Goal: Information Seeking & Learning: Learn about a topic

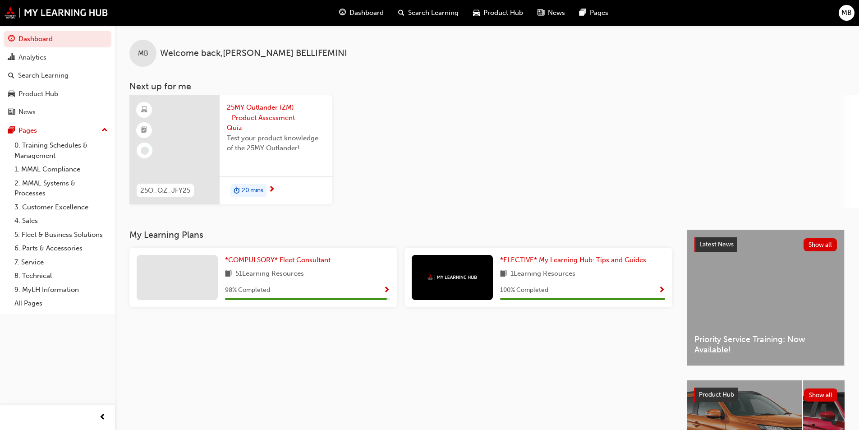
click at [276, 111] on span "25MY Outlander (ZM) - Product Assessment Quiz" at bounding box center [276, 117] width 98 height 31
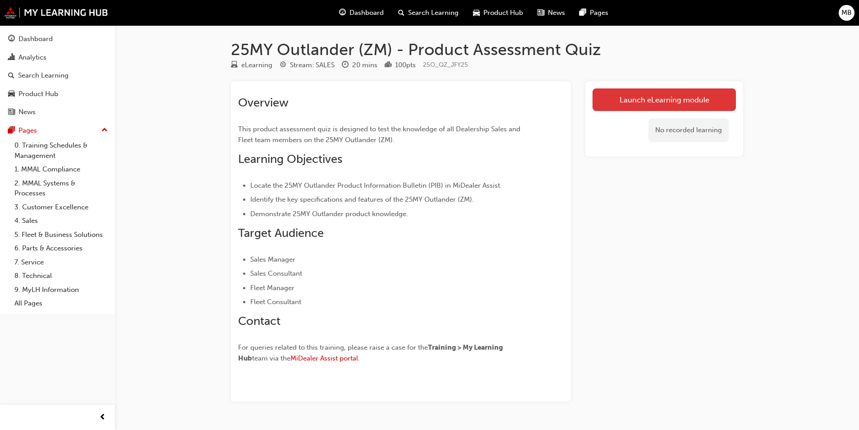
click at [672, 97] on link "Launch eLearning module" at bounding box center [664, 99] width 143 height 23
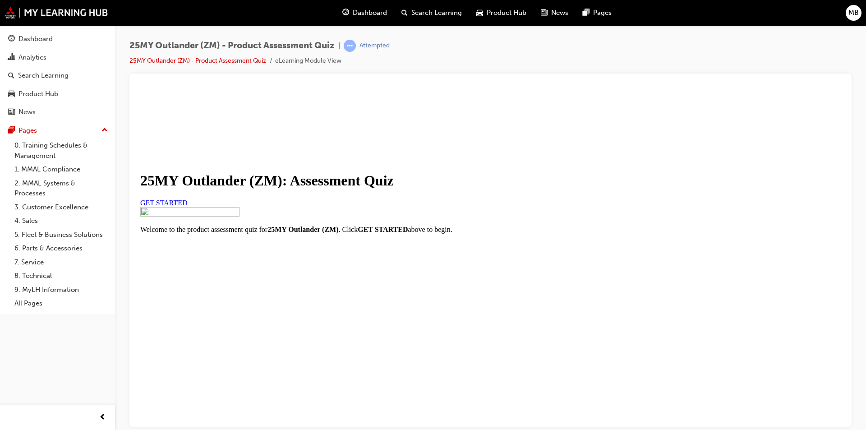
click at [188, 206] on span "GET STARTED" at bounding box center [163, 203] width 47 height 8
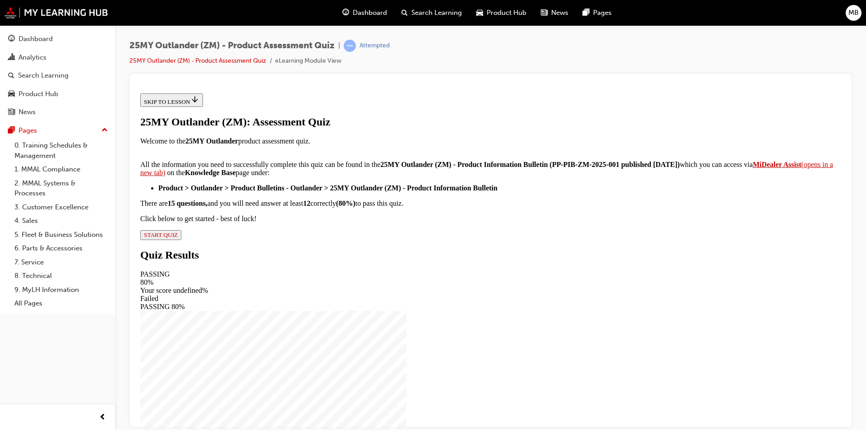
scroll to position [131, 0]
click at [178, 238] on span "START QUIZ" at bounding box center [161, 234] width 34 height 7
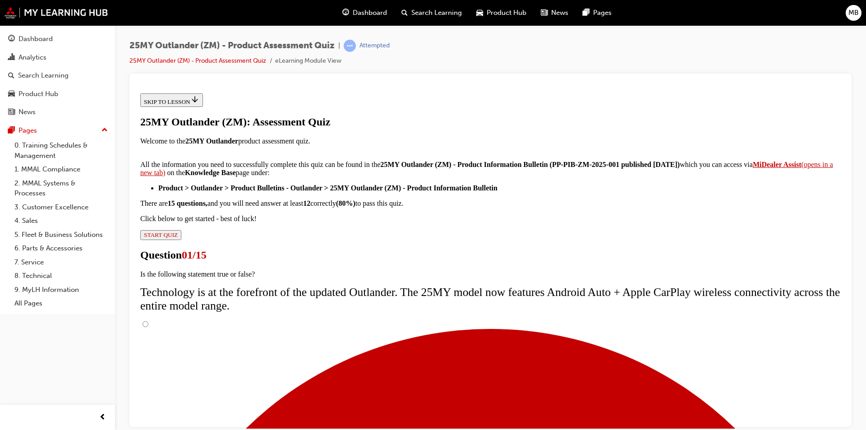
click at [148, 321] on input "True" at bounding box center [146, 324] width 6 height 6
radio input "true"
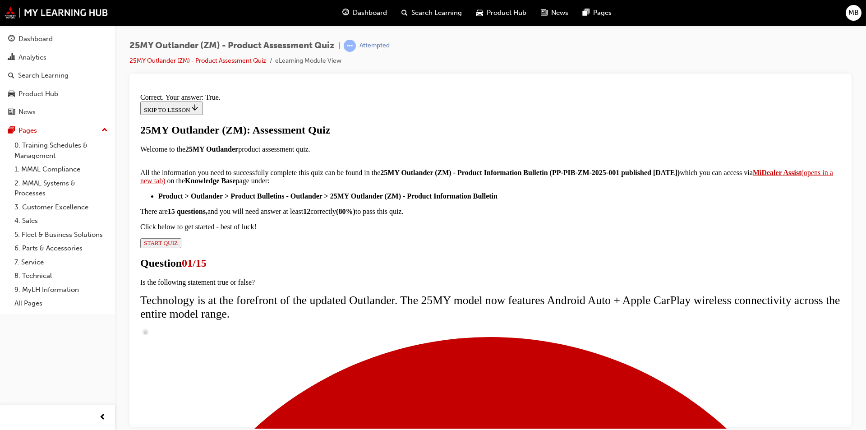
scroll to position [90, 0]
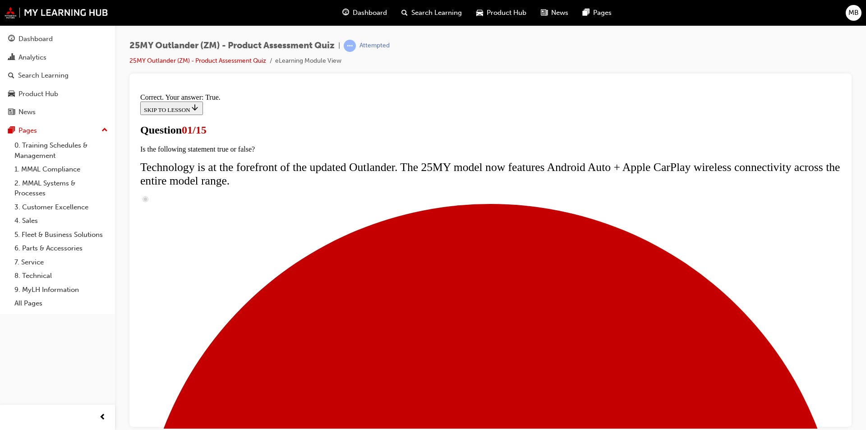
scroll to position [108, 0]
radio input "true"
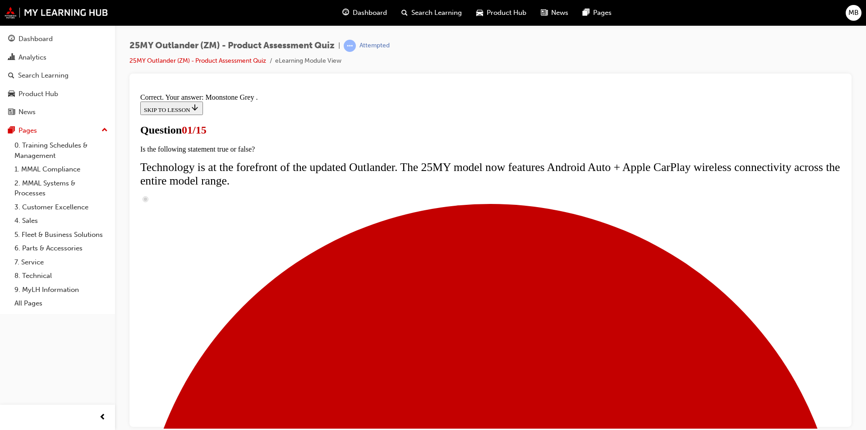
scroll to position [204, 0]
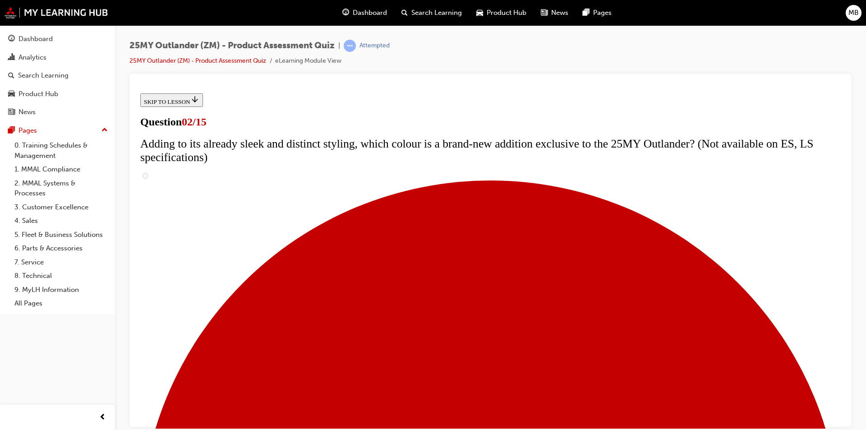
scroll to position [180, 0]
checkbox input "true"
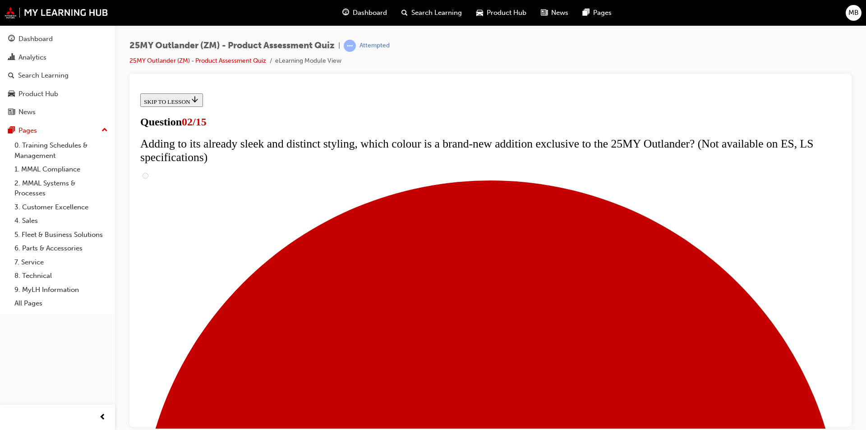
checkbox input "true"
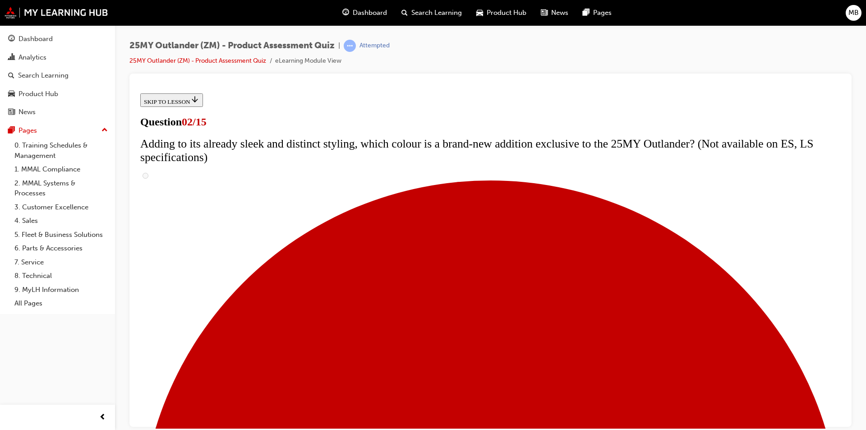
checkbox input "true"
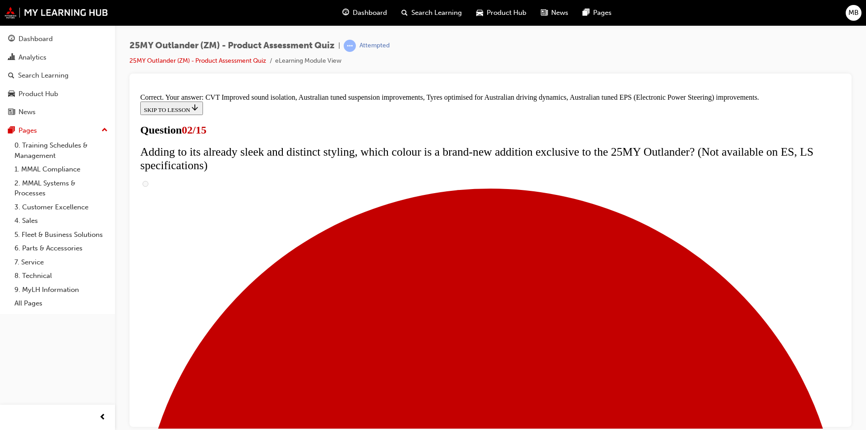
scroll to position [235, 0]
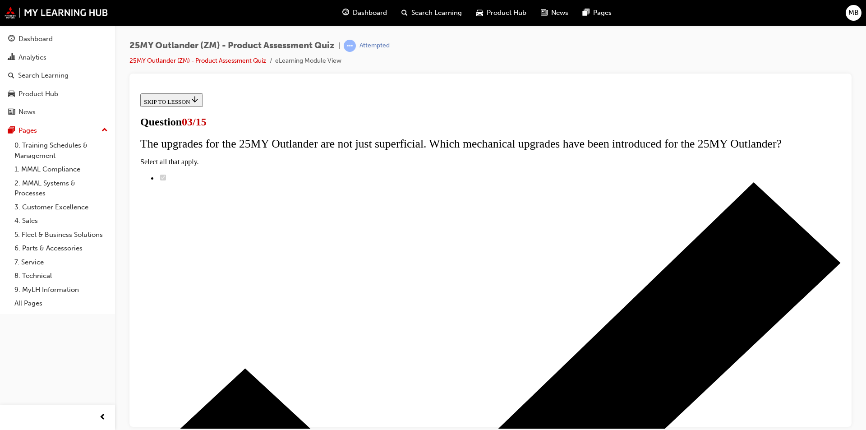
scroll to position [90, 0]
radio input "true"
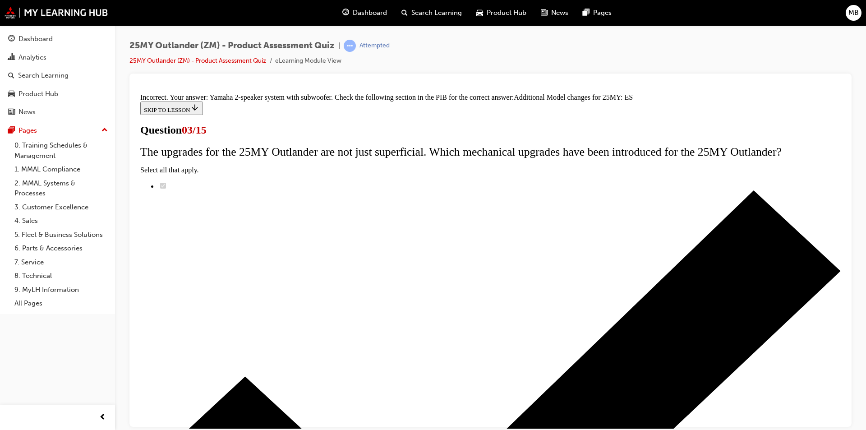
scroll to position [97, 0]
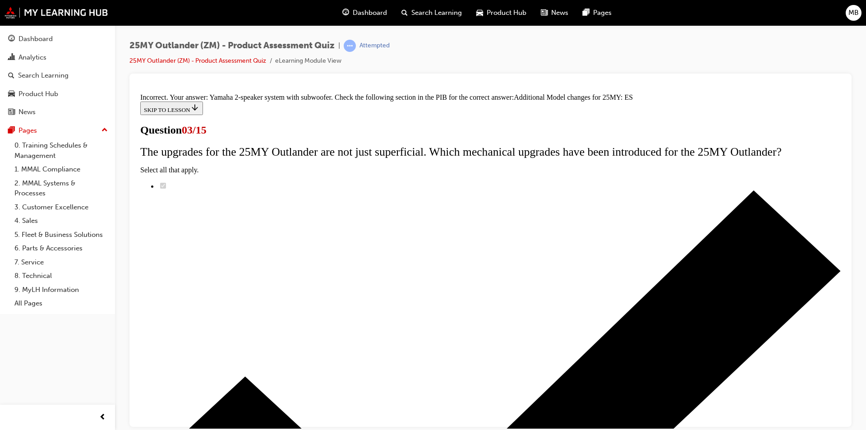
scroll to position [187, 0]
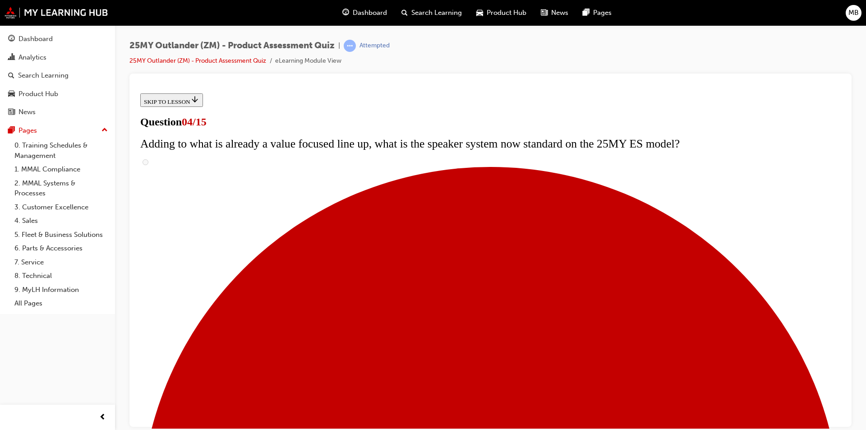
scroll to position [136, 0]
checkbox input "true"
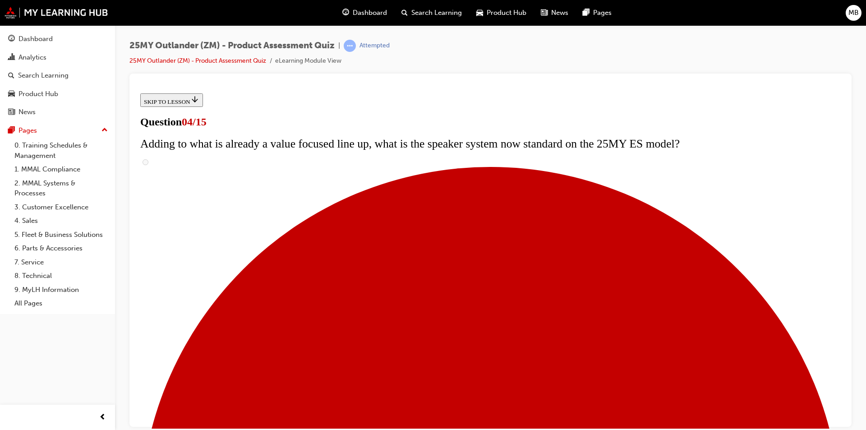
checkbox input "true"
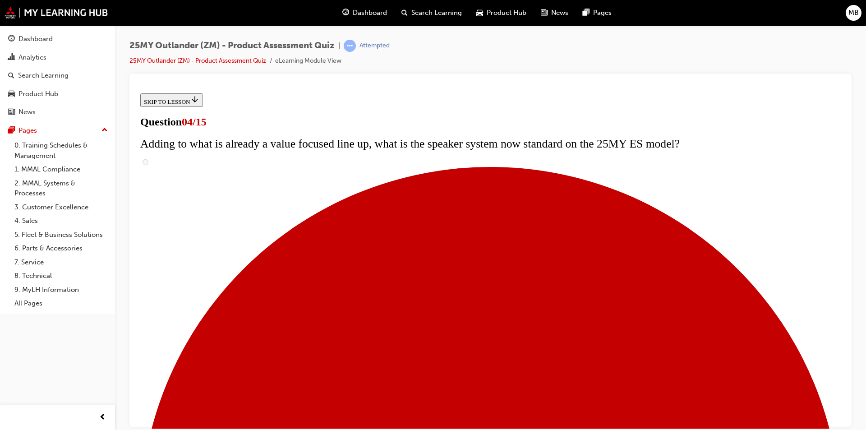
scroll to position [226, 0]
checkbox input "true"
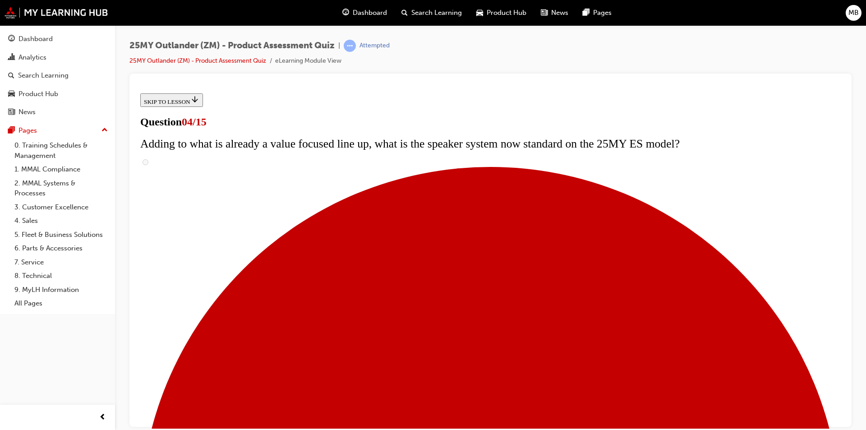
checkbox input "true"
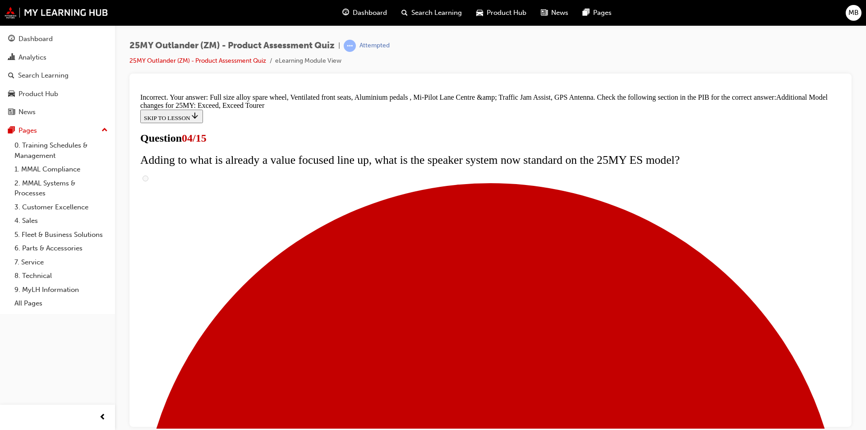
scroll to position [326, 0]
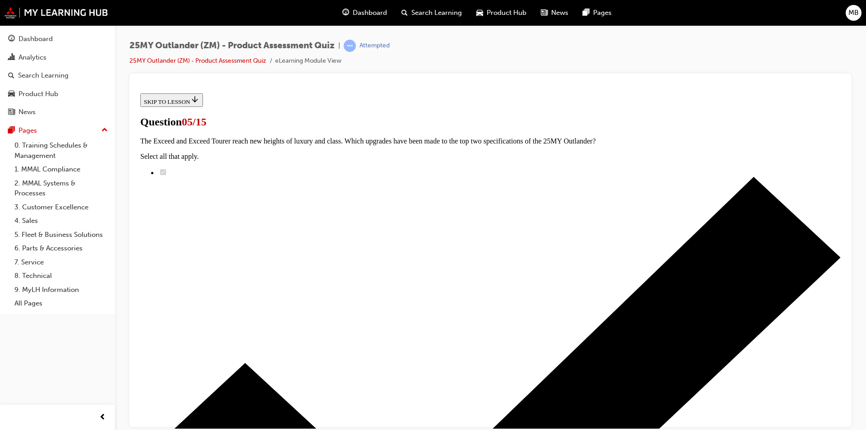
scroll to position [90, 0]
radio input "true"
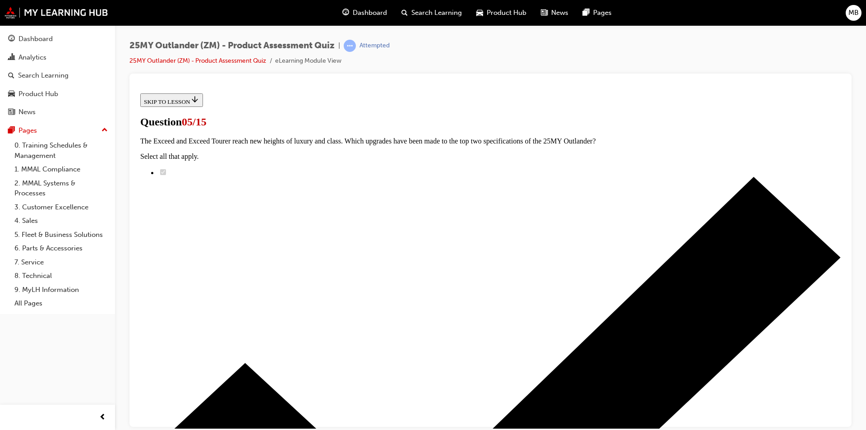
radio input "true"
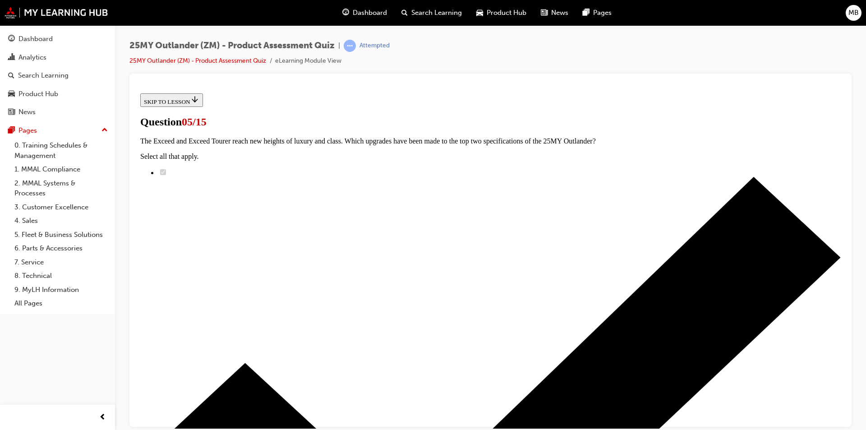
radio input "true"
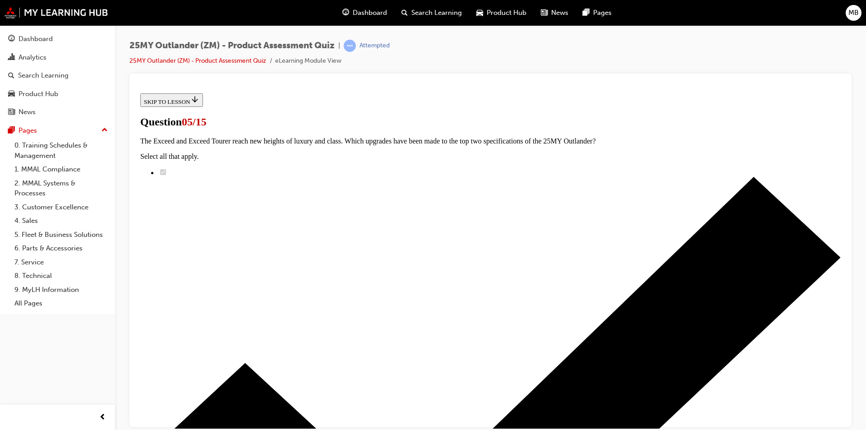
radio input "true"
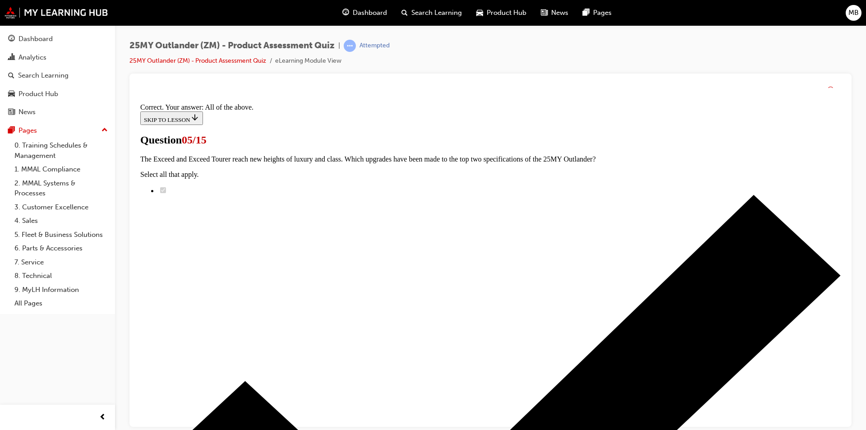
scroll to position [204, 0]
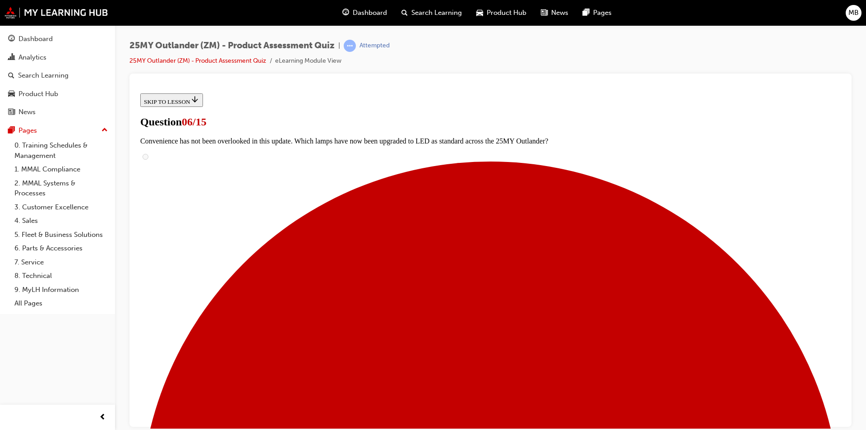
scroll to position [226, 0]
radio input "true"
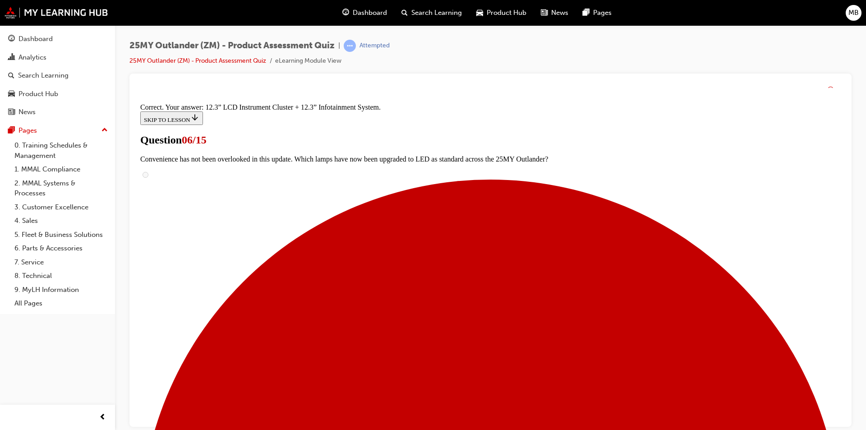
scroll to position [289, 0]
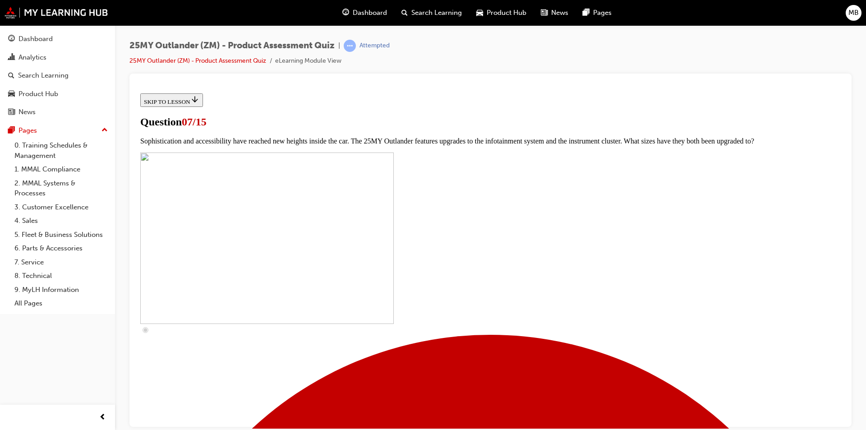
scroll to position [316, 0]
checkbox input "true"
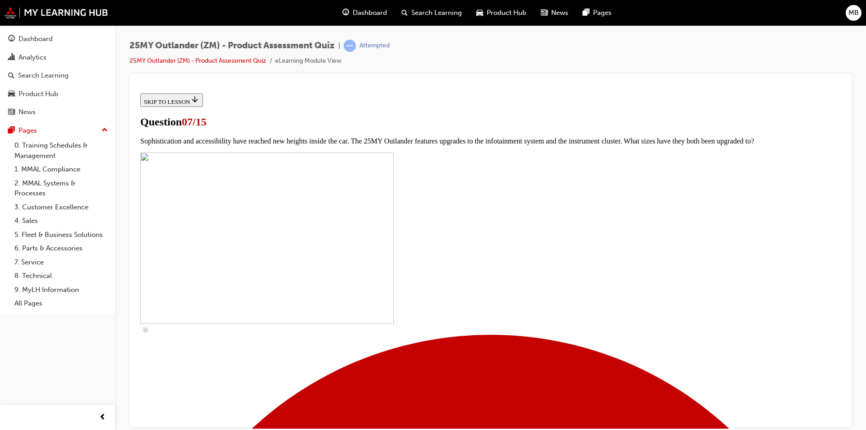
checkbox input "true"
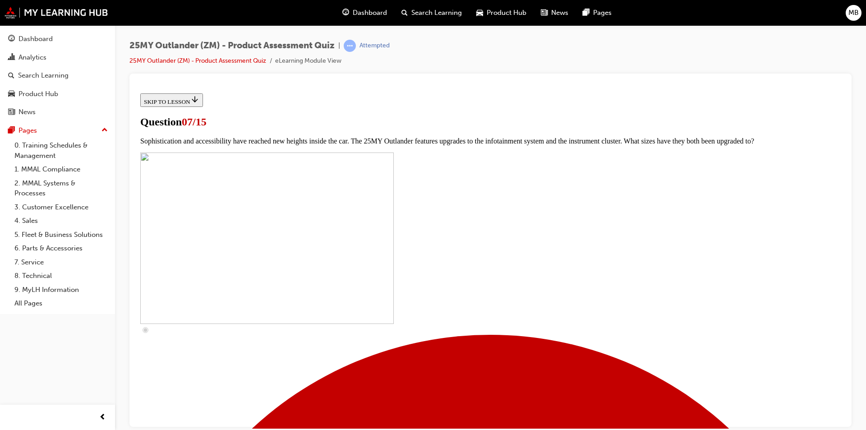
checkbox input "true"
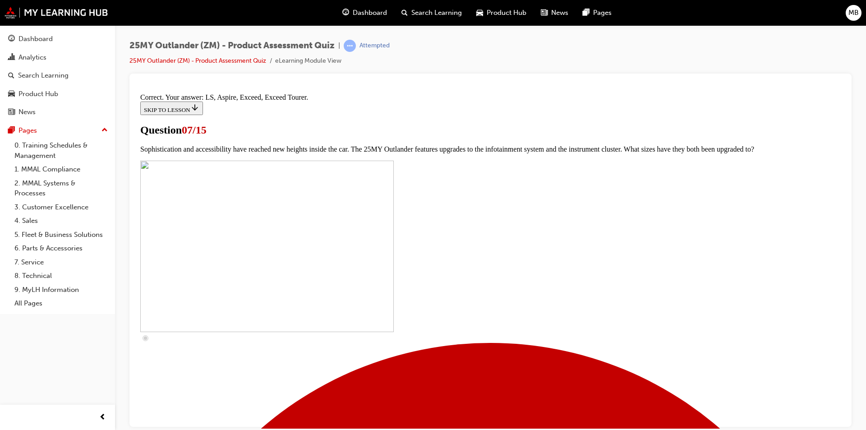
scroll to position [392, 0]
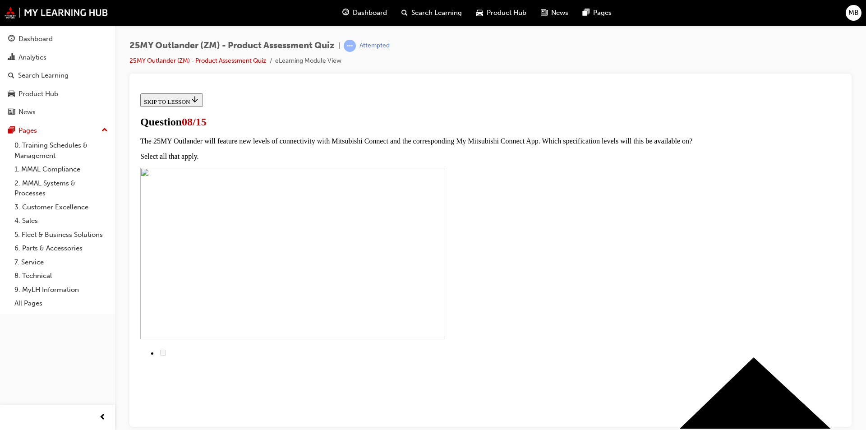
radio input "true"
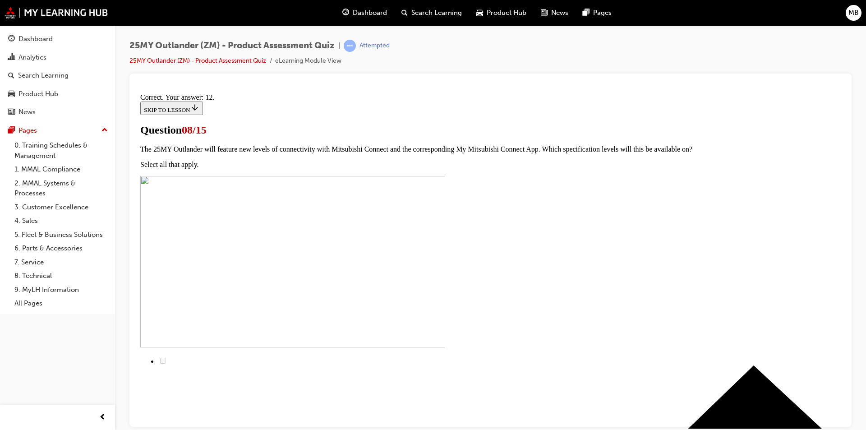
scroll to position [132, 0]
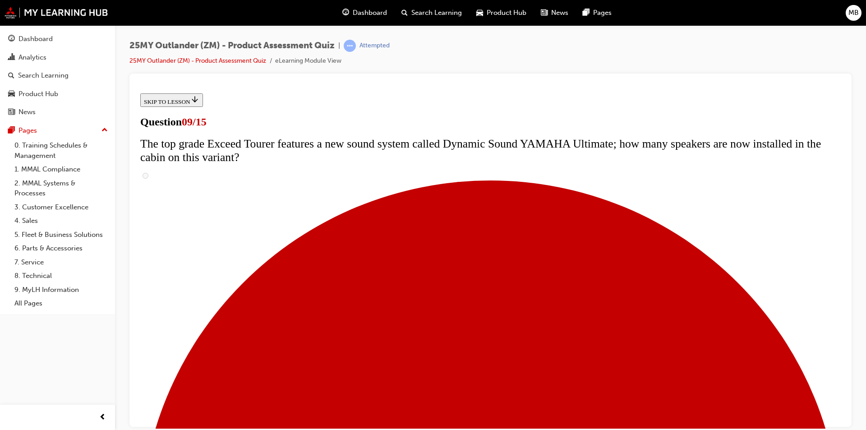
scroll to position [401, 0]
radio input "true"
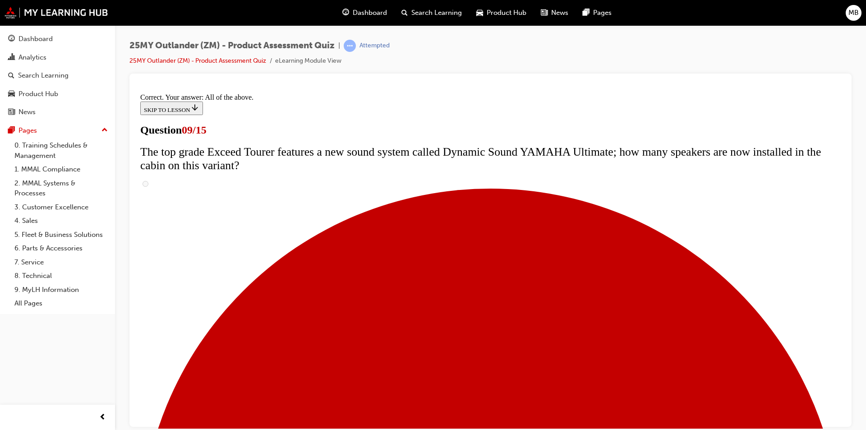
scroll to position [454, 0]
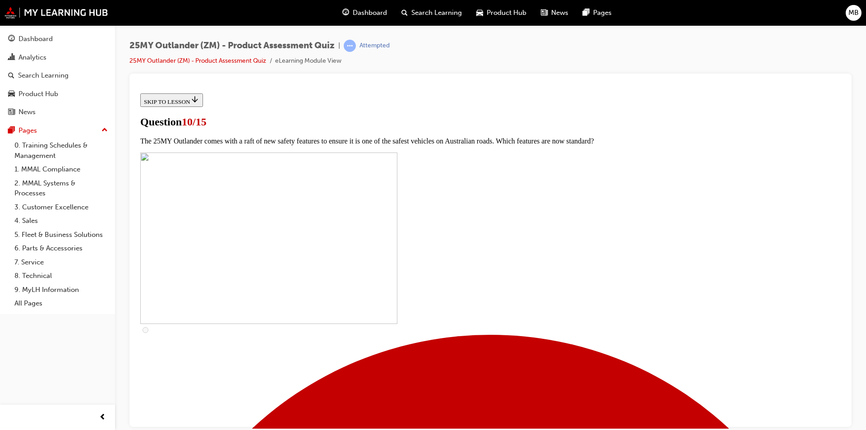
scroll to position [180, 0]
checkbox input "true"
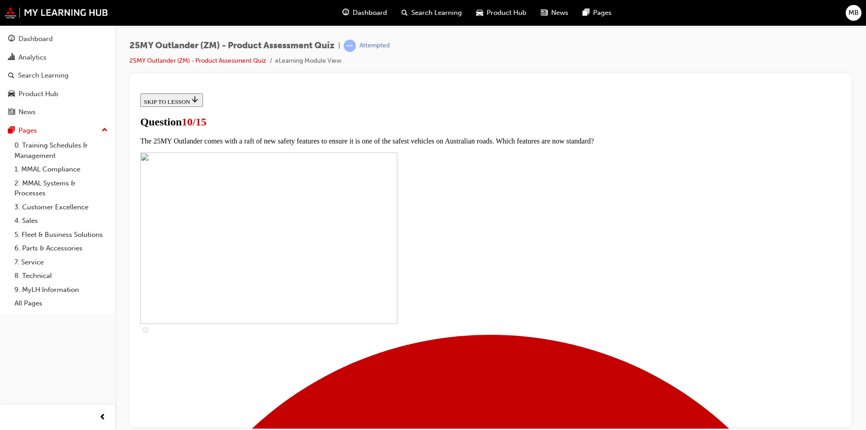
checkbox input "true"
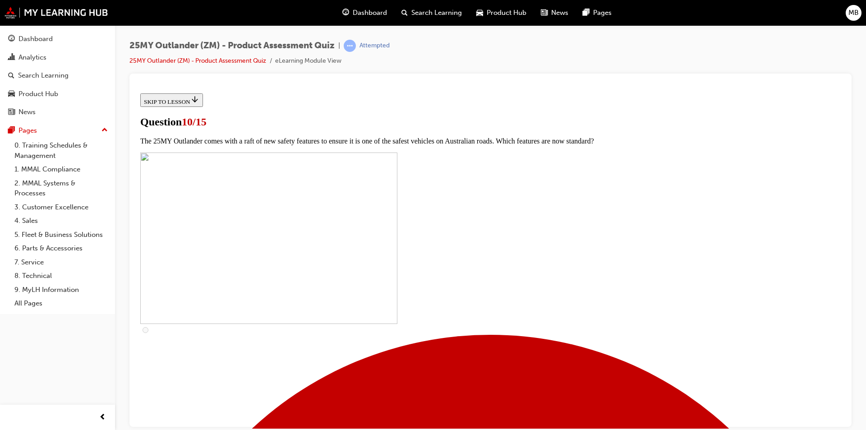
scroll to position [316, 0]
checkbox input "true"
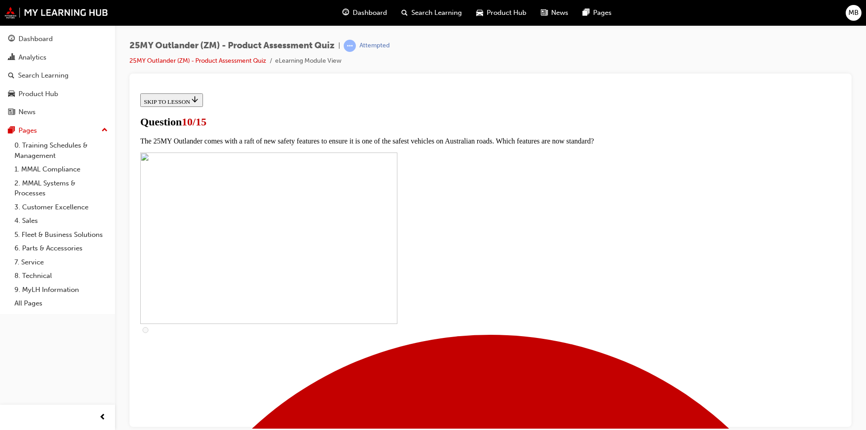
checkbox input "true"
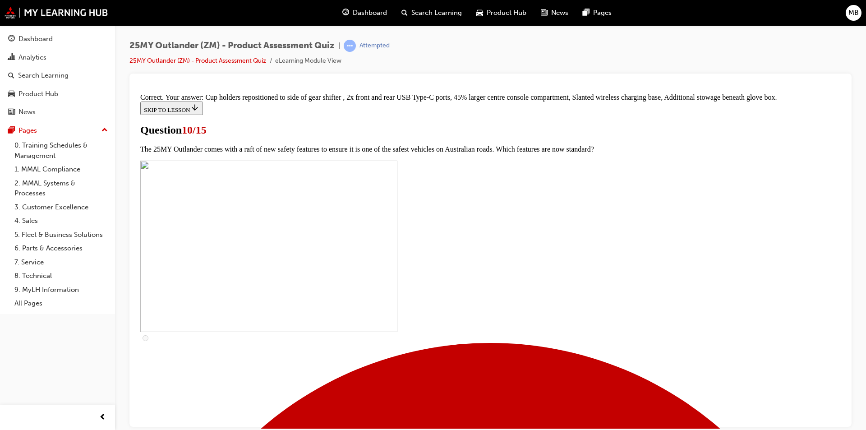
scroll to position [370, 0]
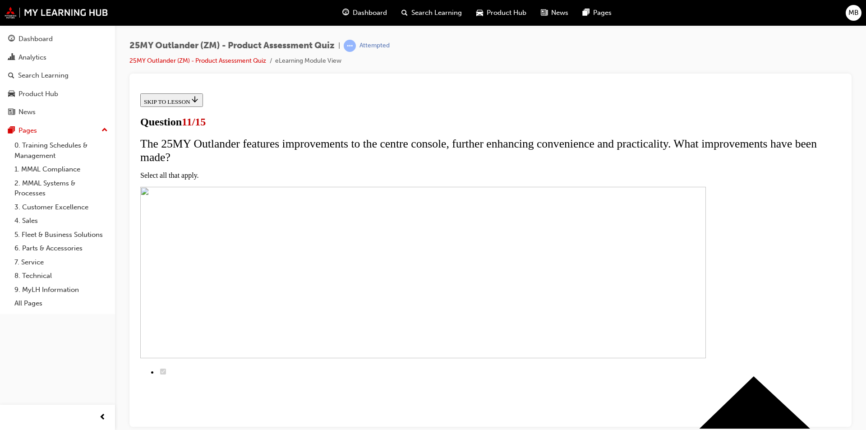
scroll to position [90, 0]
checkbox input "true"
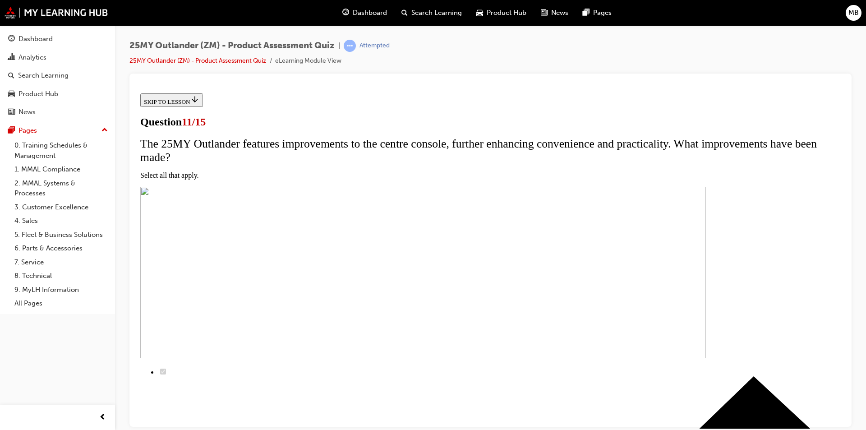
checkbox input "true"
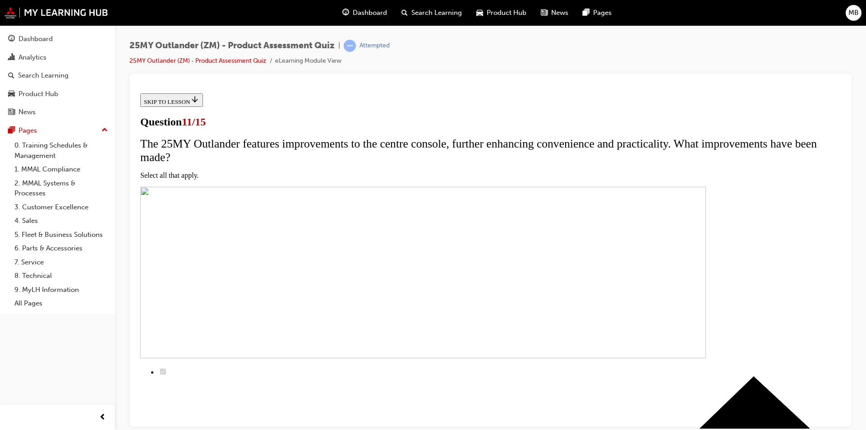
checkbox input "true"
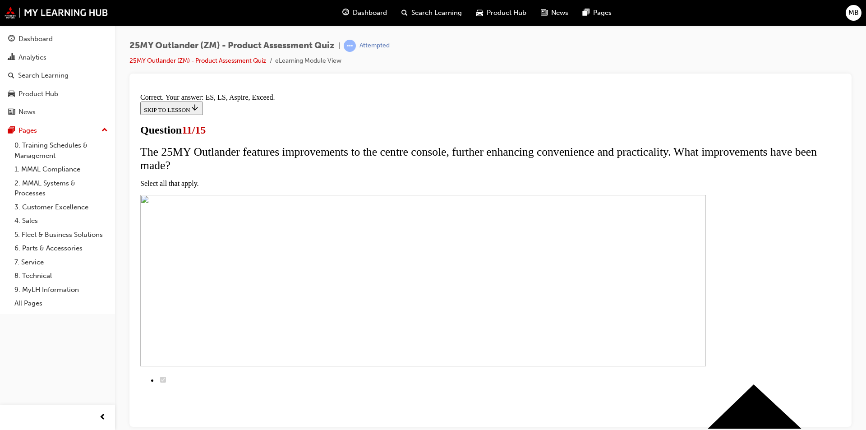
scroll to position [199, 0]
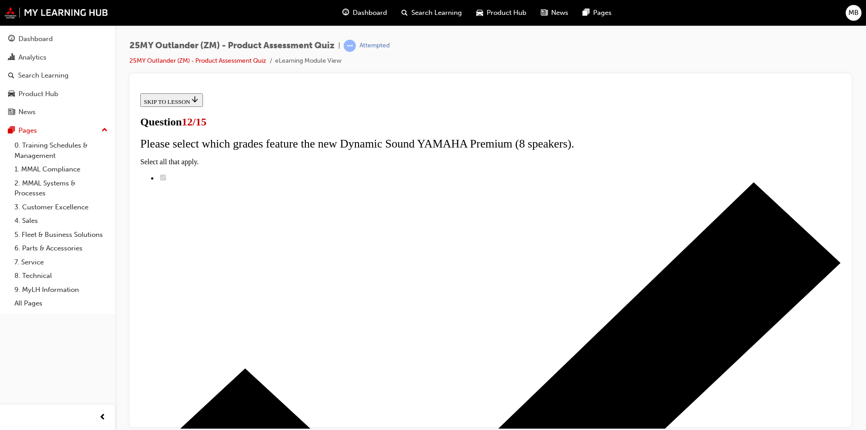
radio input "true"
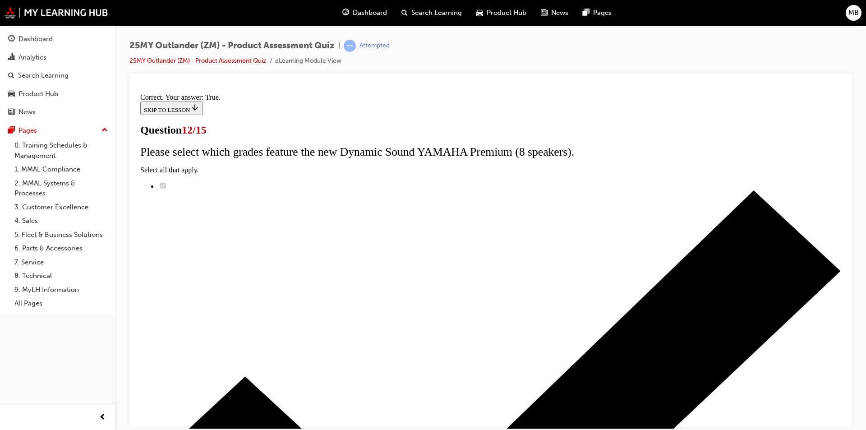
scroll to position [90, 0]
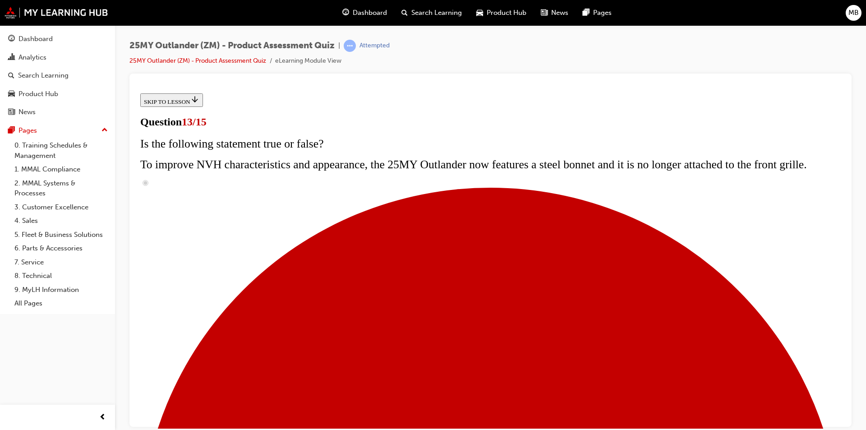
scroll to position [153, 0]
radio input "true"
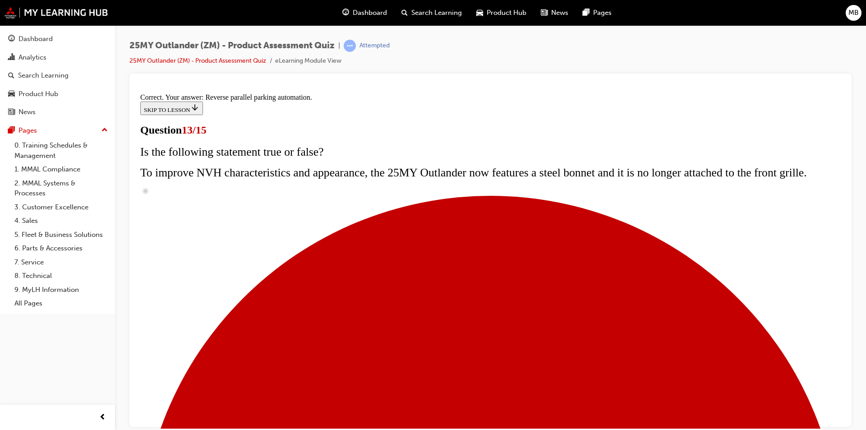
scroll to position [219, 0]
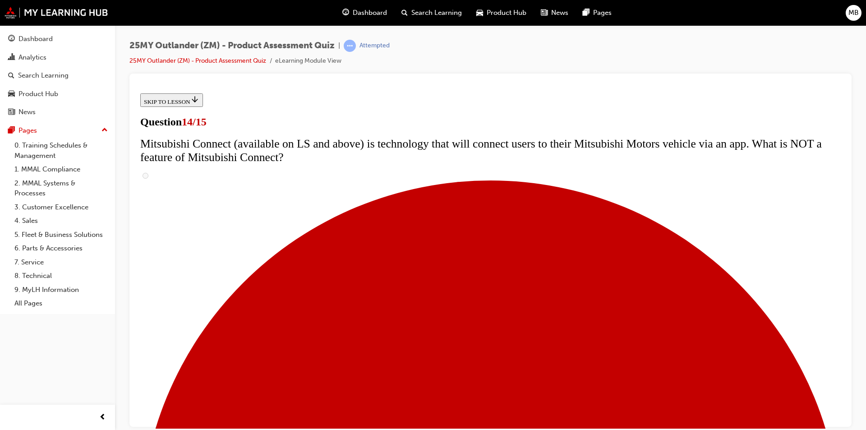
scroll to position [316, 0]
radio input "true"
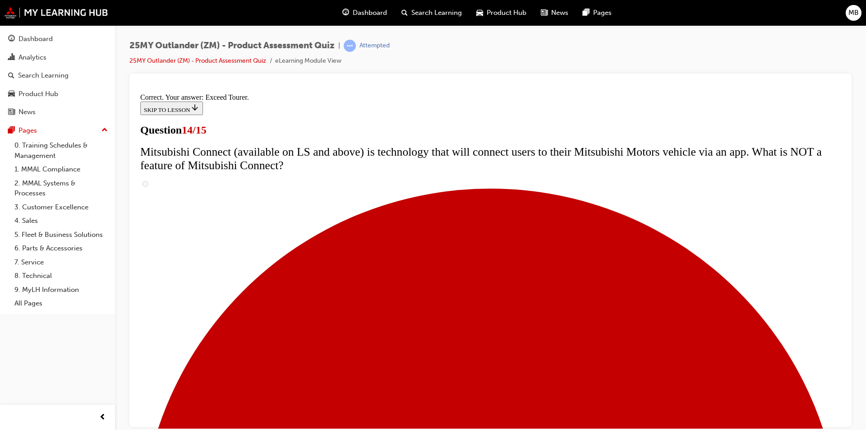
scroll to position [361, 0]
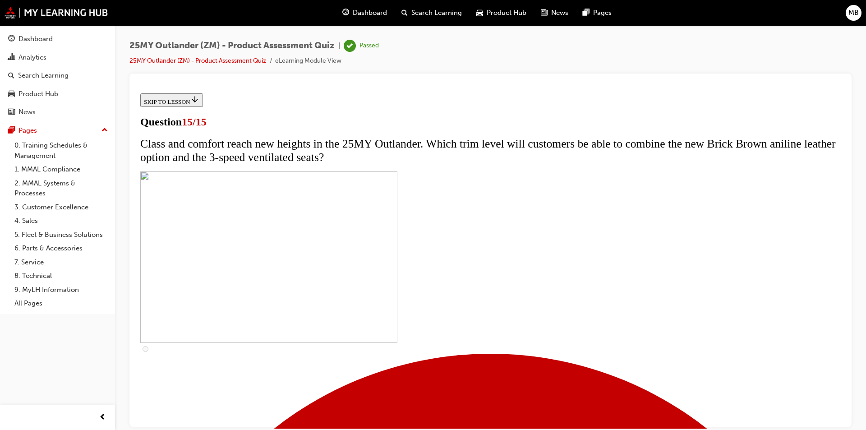
scroll to position [121, 0]
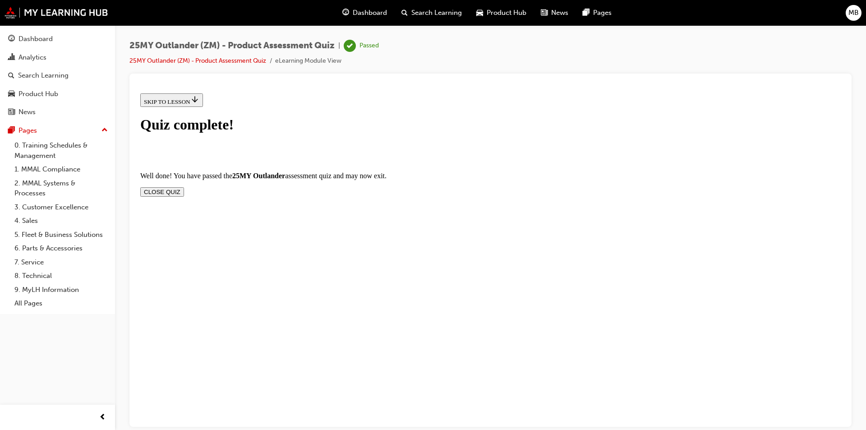
click at [184, 187] on button "CLOSE QUIZ" at bounding box center [162, 191] width 44 height 9
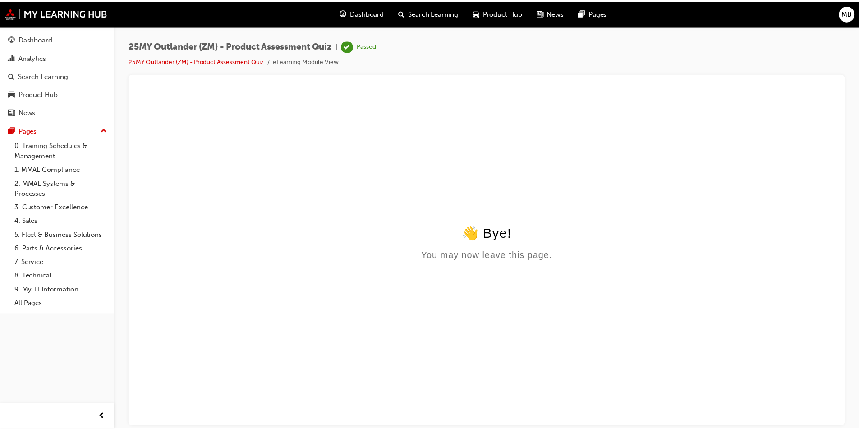
scroll to position [0, 0]
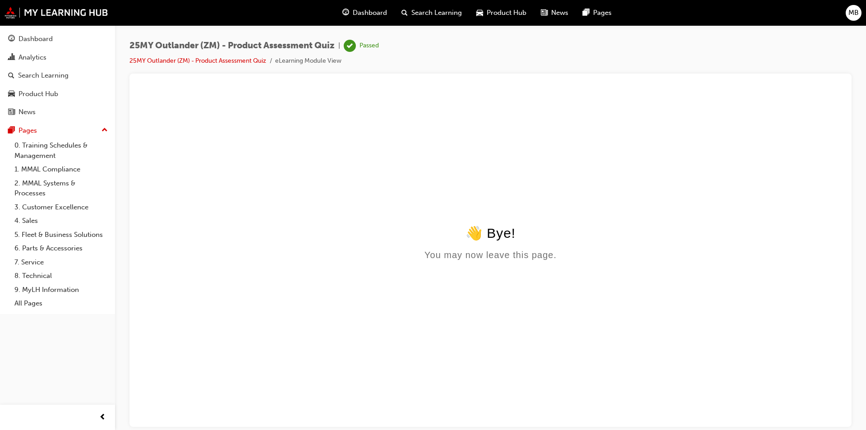
click at [356, 14] on span "Dashboard" at bounding box center [370, 13] width 34 height 10
